Goal: Information Seeking & Learning: Find specific fact

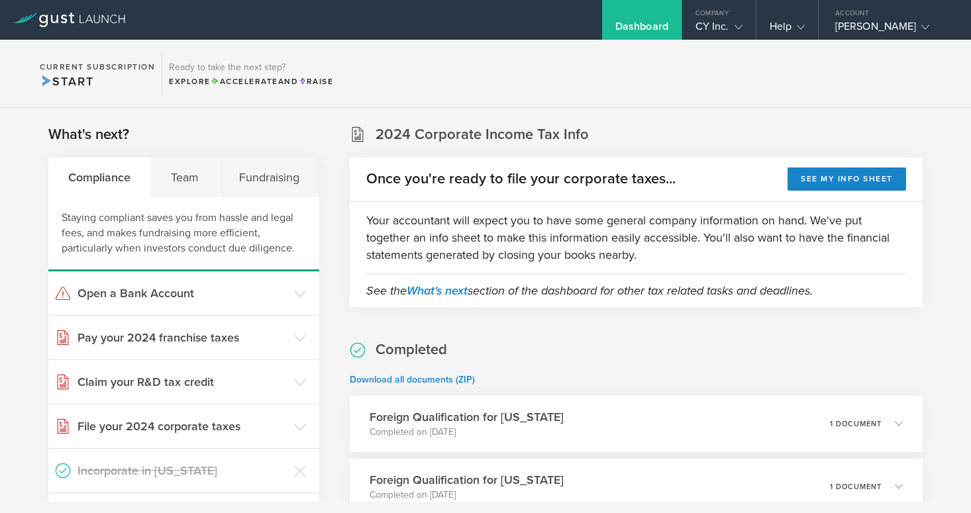
scroll to position [9, 0]
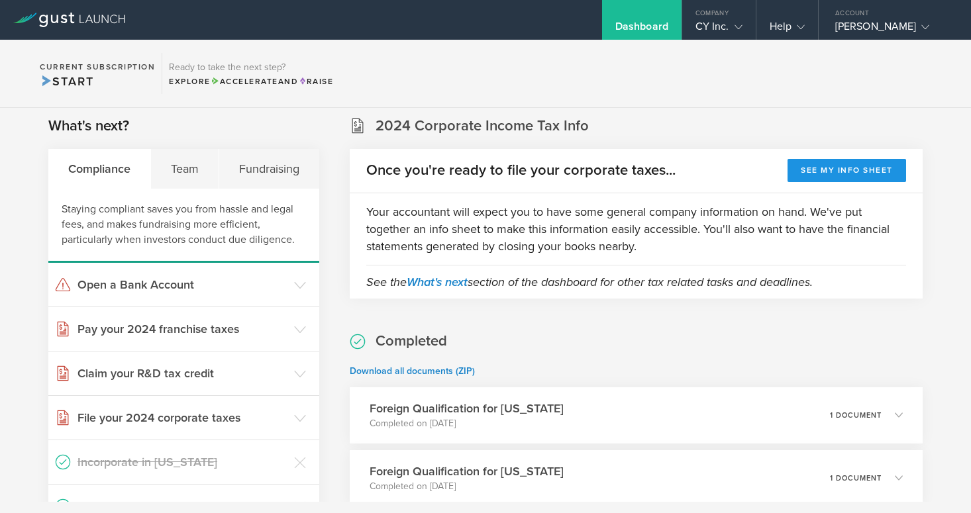
click at [833, 160] on button "See my info sheet" at bounding box center [847, 170] width 119 height 23
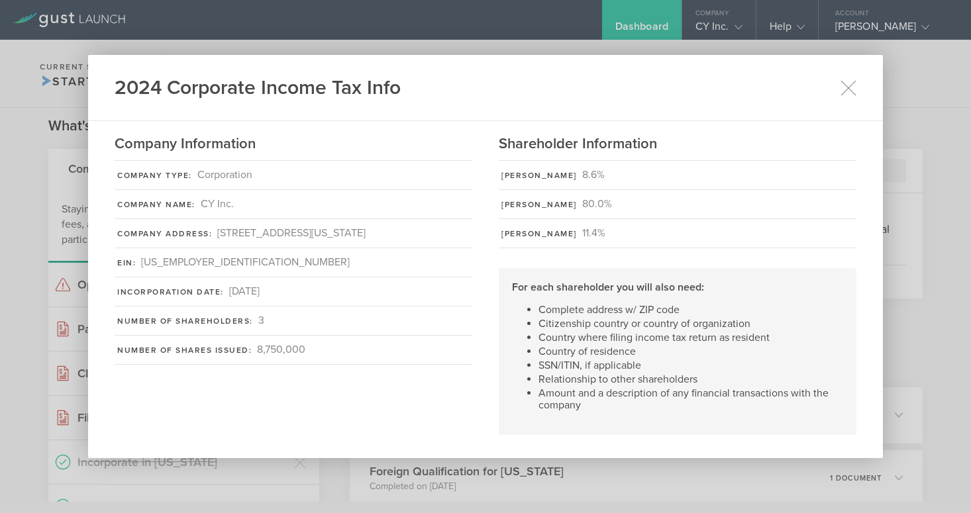
click at [920, 171] on div "2024 Corporate Income Tax Info Company Information Company Type: Corporation Co…" at bounding box center [485, 256] width 971 height 513
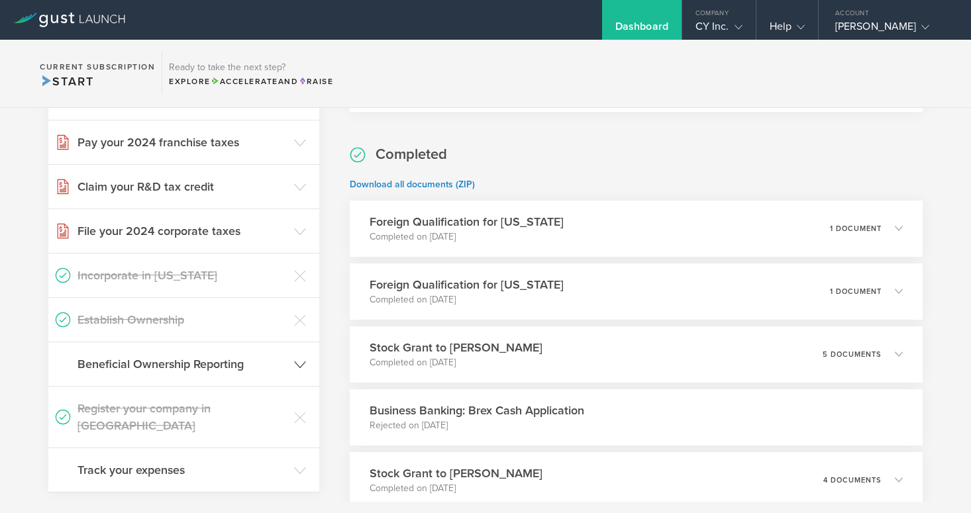
scroll to position [0, 0]
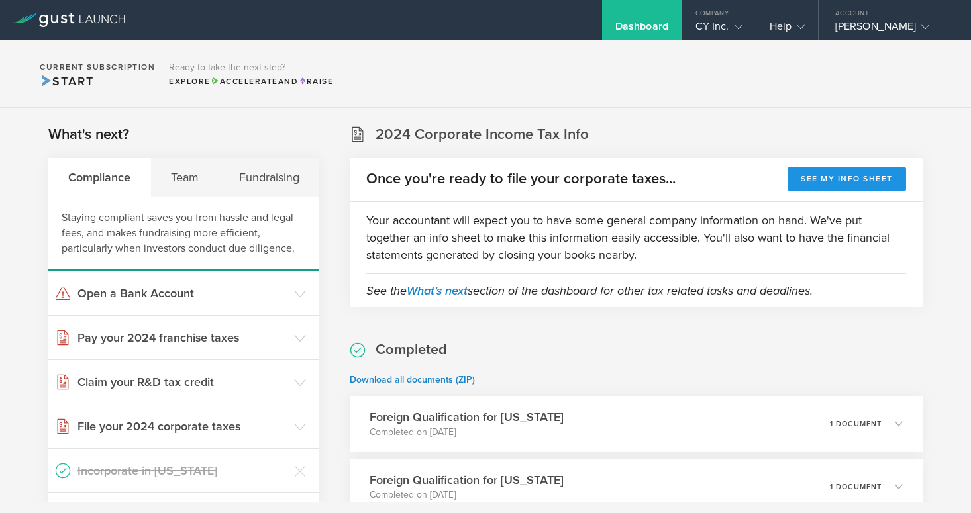
click at [841, 172] on button "See my info sheet" at bounding box center [847, 179] width 119 height 23
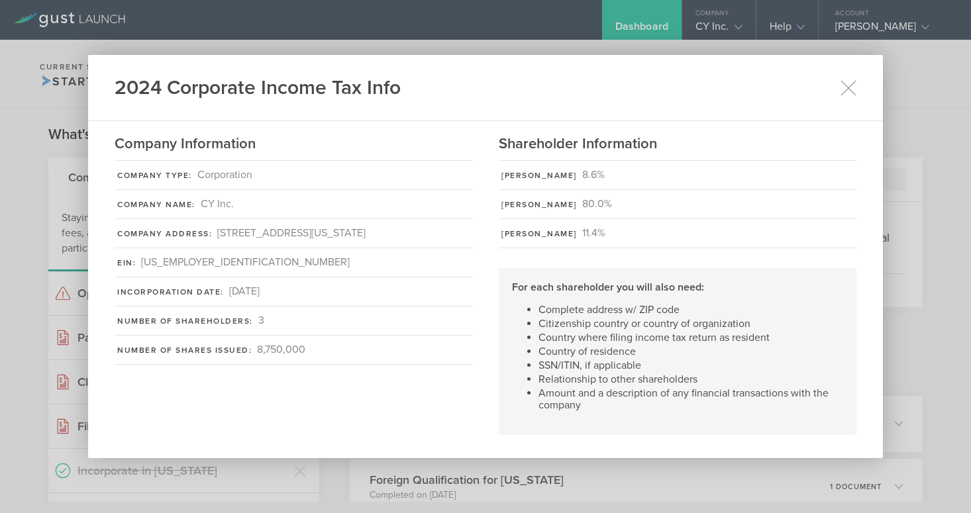
click at [932, 257] on div "2024 Corporate Income Tax Info Company Information Company Type: Corporation Co…" at bounding box center [485, 256] width 971 height 513
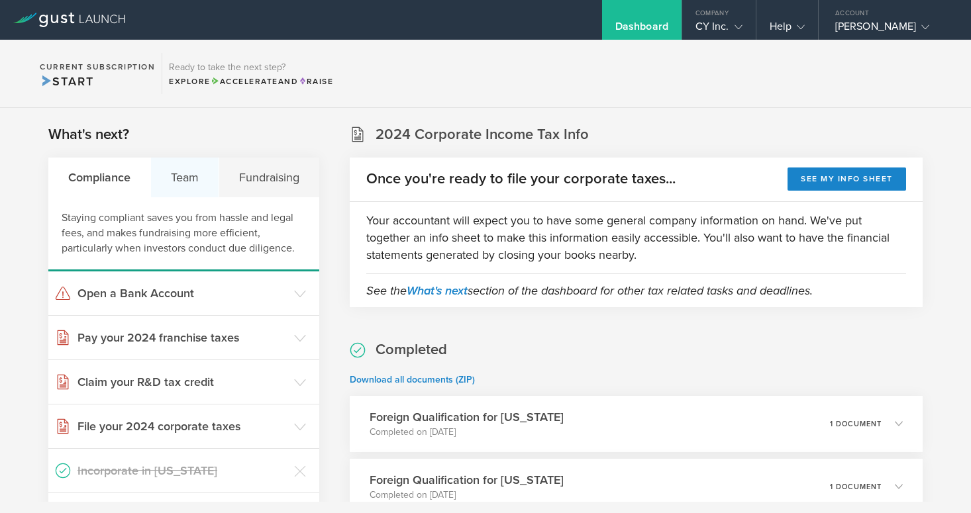
click at [213, 175] on div "Team" at bounding box center [185, 178] width 68 height 40
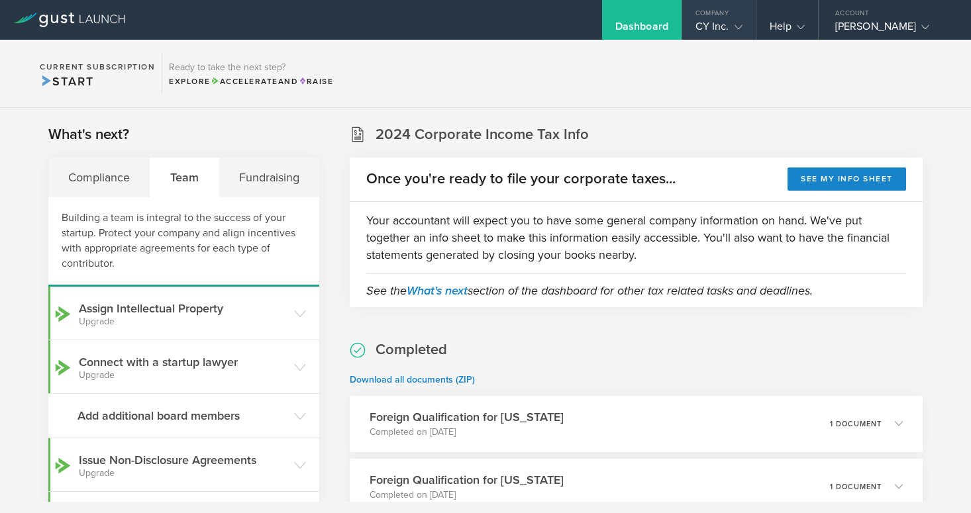
click at [727, 22] on div "CY Inc." at bounding box center [719, 30] width 47 height 20
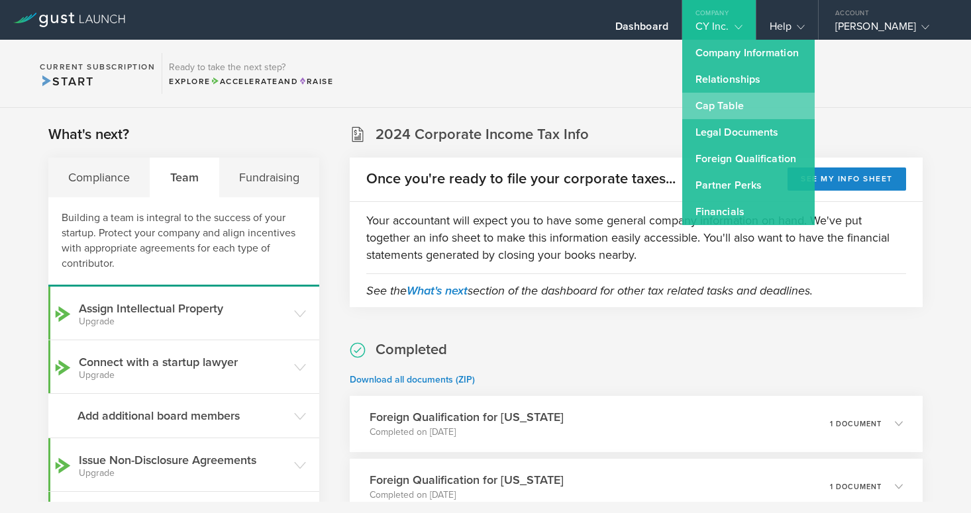
click at [725, 108] on link "Cap Table" at bounding box center [748, 106] width 132 height 26
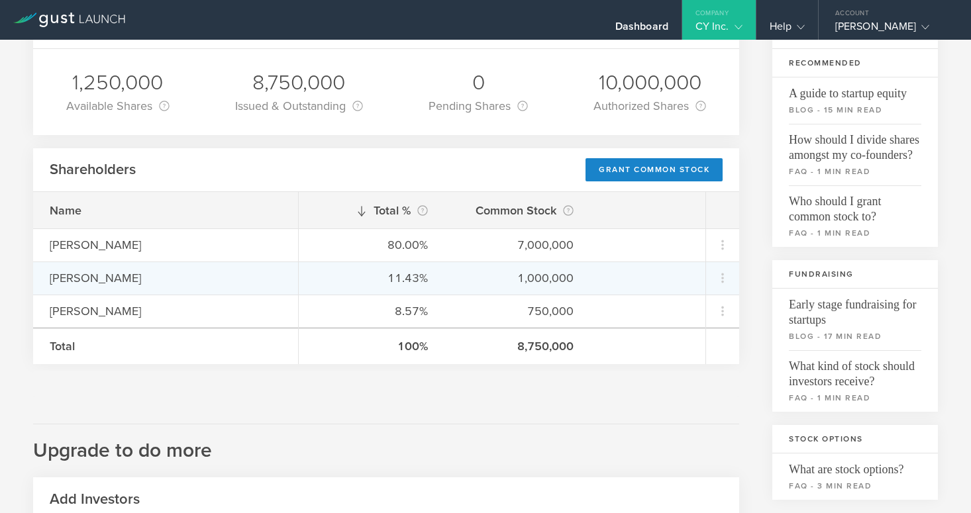
scroll to position [103, 0]
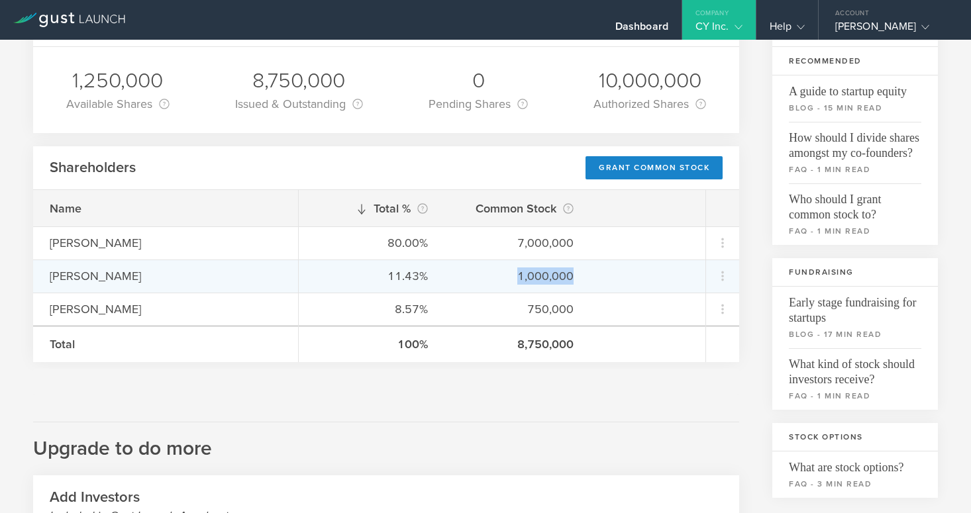
drag, startPoint x: 520, startPoint y: 280, endPoint x: 600, endPoint y: 280, distance: 79.5
click at [600, 280] on div "11.43% 1,000,000" at bounding box center [502, 276] width 407 height 33
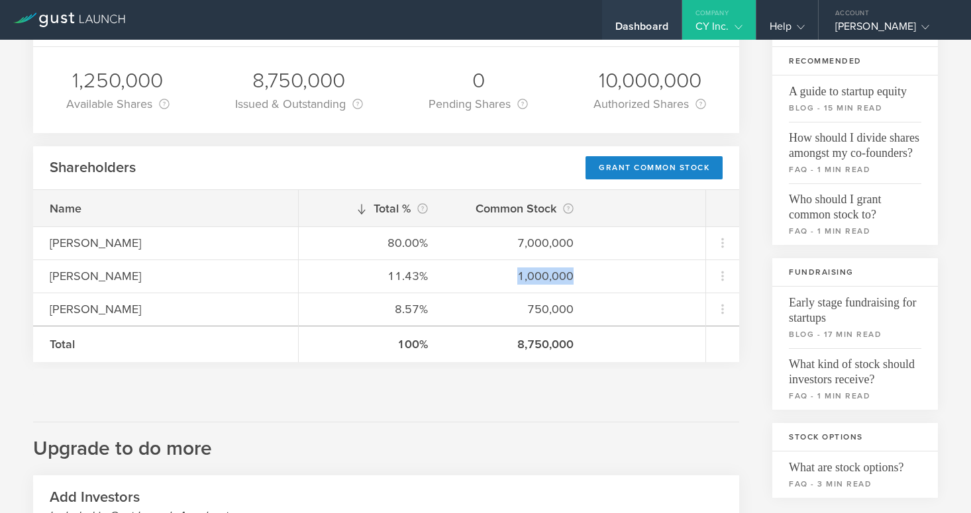
copy div "1,000,000"
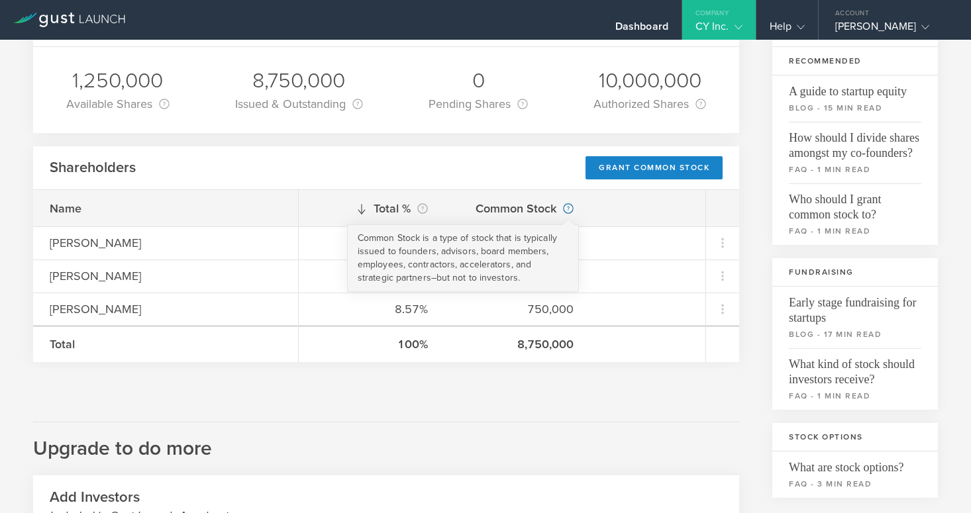
click at [570, 207] on circle at bounding box center [568, 208] width 9 height 9
